Goal: Navigation & Orientation: Find specific page/section

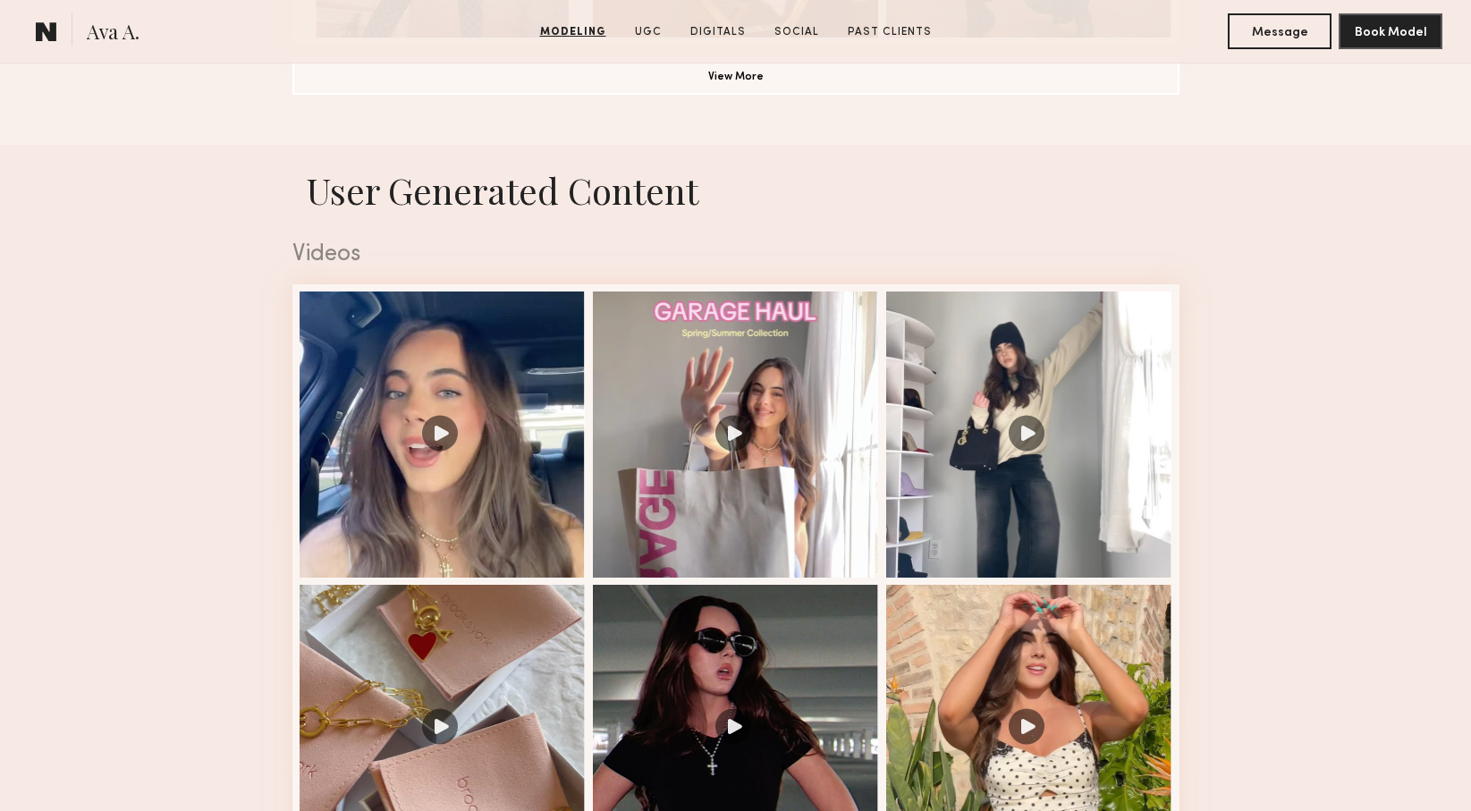
scroll to position [1777, 0]
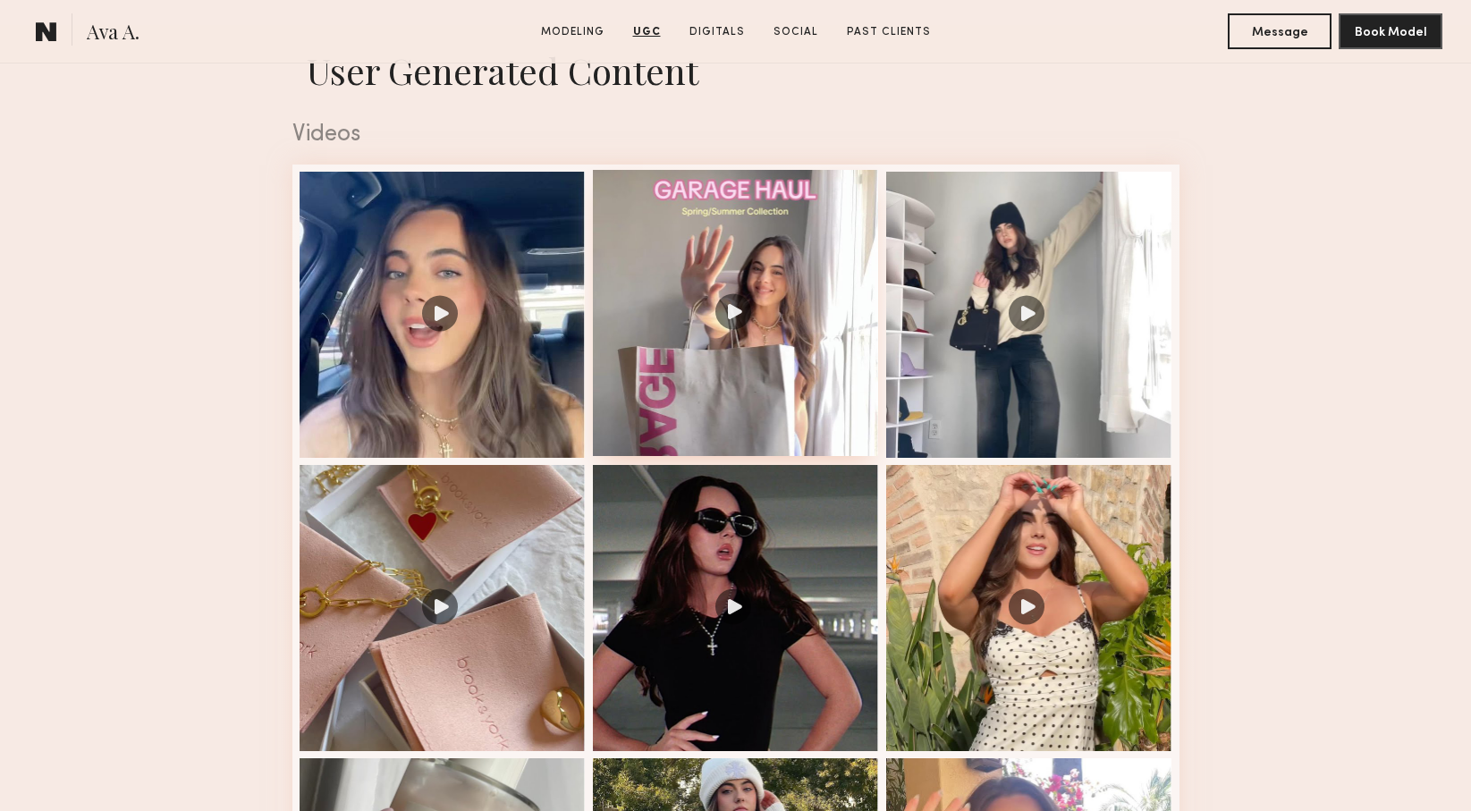
click at [741, 305] on div at bounding box center [736, 313] width 286 height 286
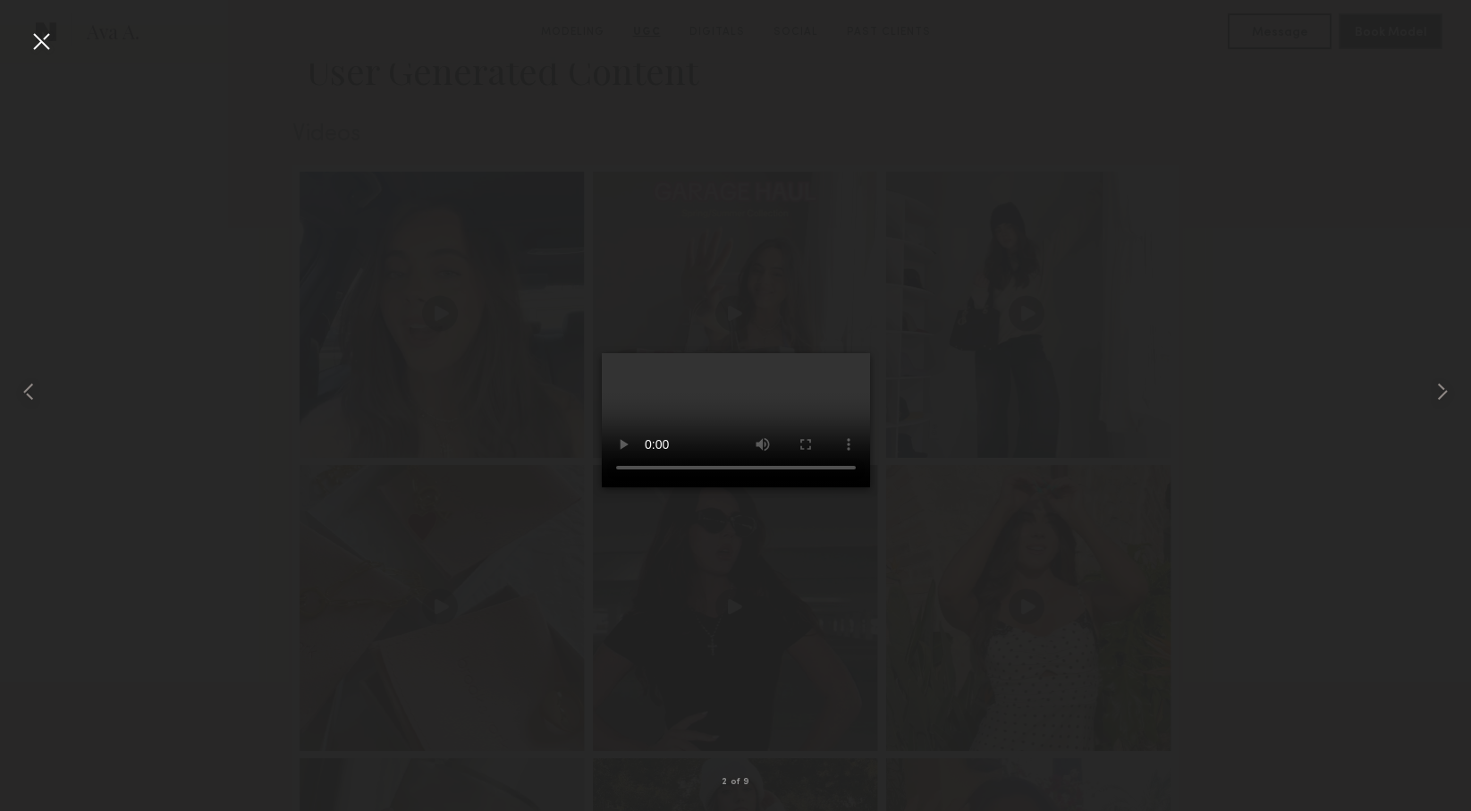
click at [47, 45] on div at bounding box center [41, 41] width 29 height 29
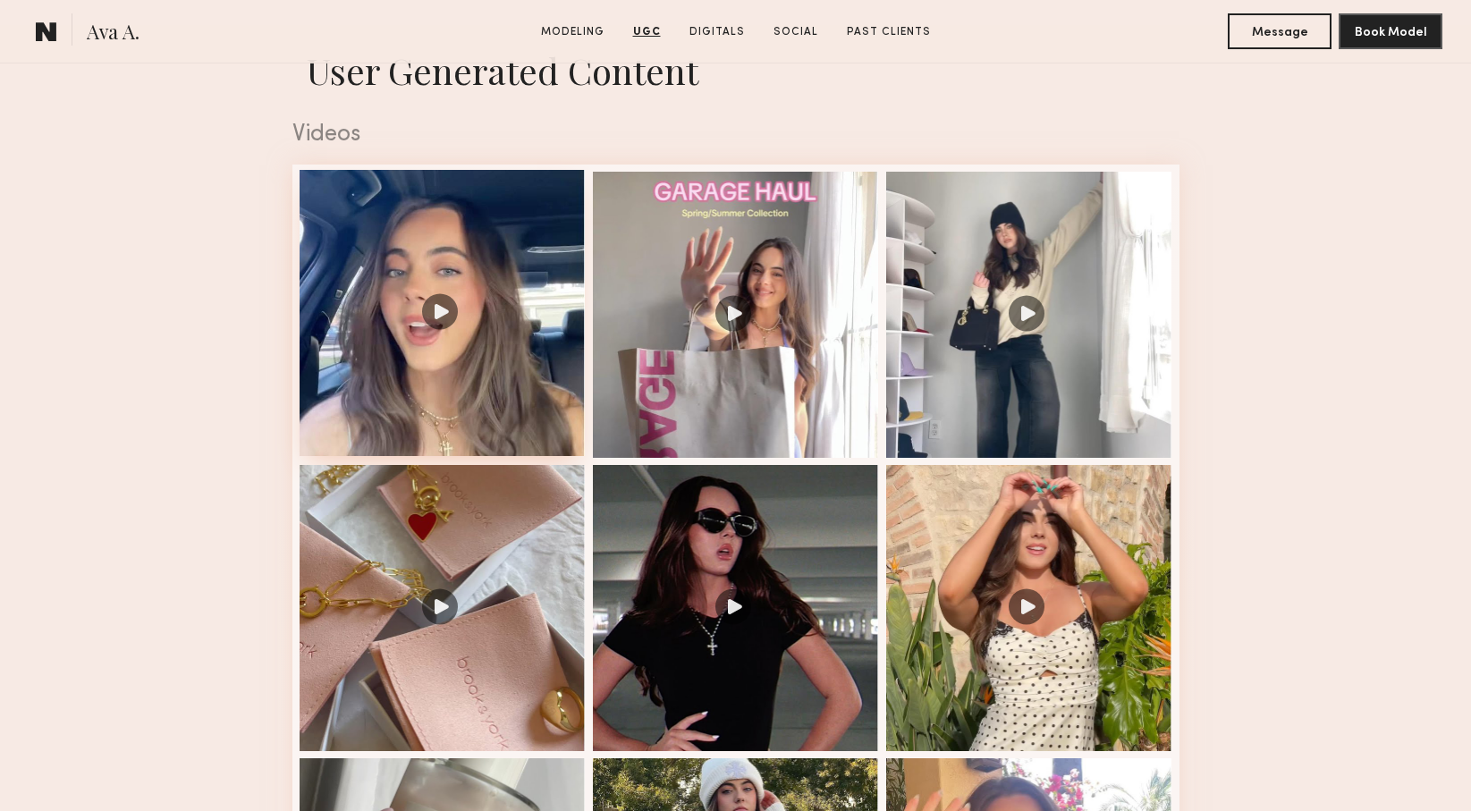
click at [437, 306] on div at bounding box center [443, 313] width 286 height 286
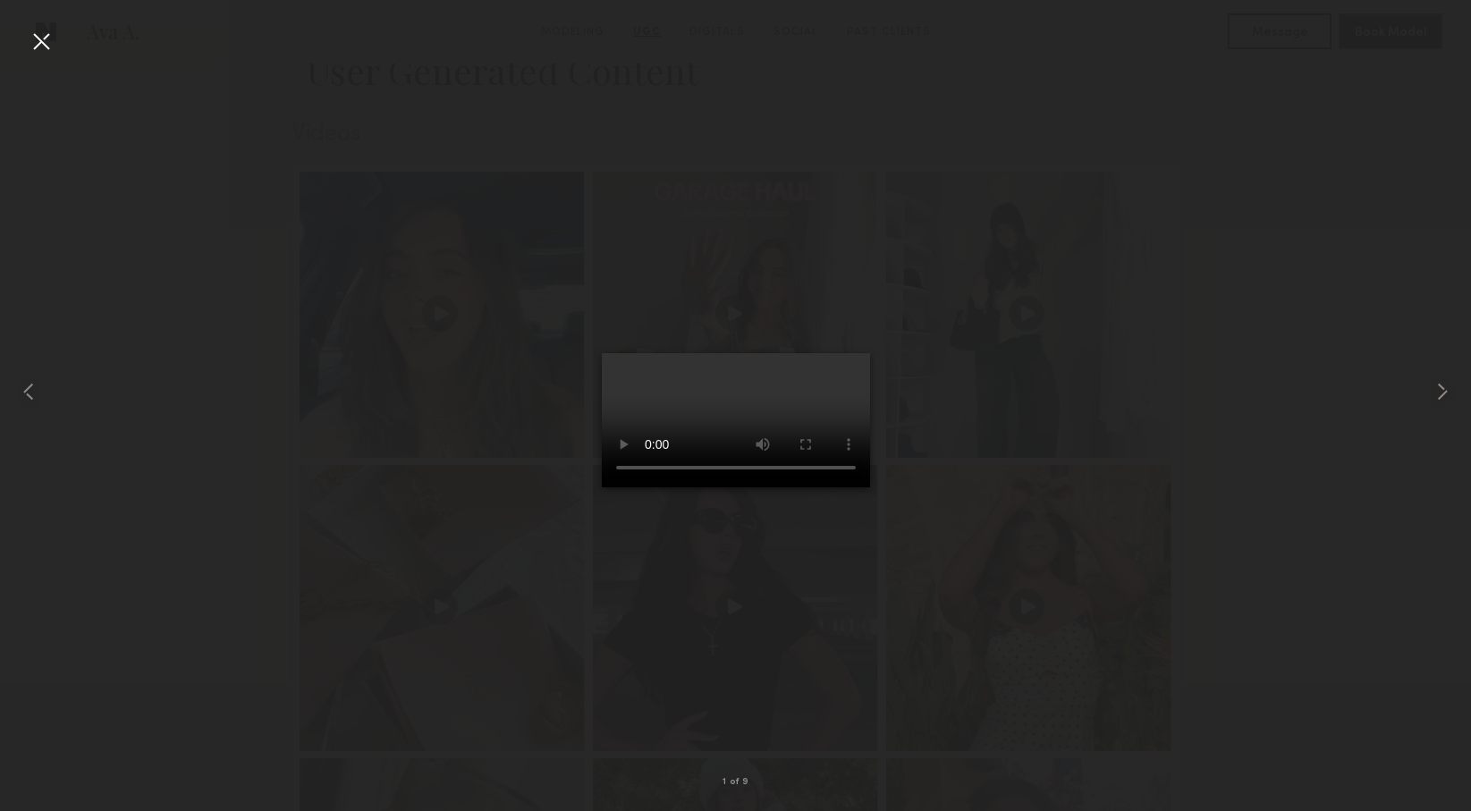
click at [40, 37] on div at bounding box center [41, 41] width 29 height 29
